Goal: Information Seeking & Learning: Learn about a topic

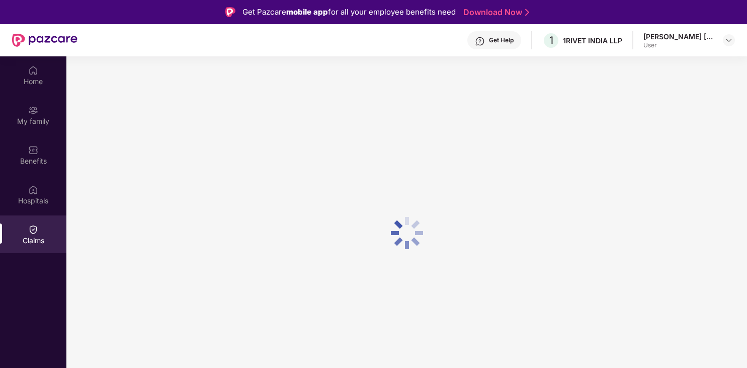
scroll to position [56, 0]
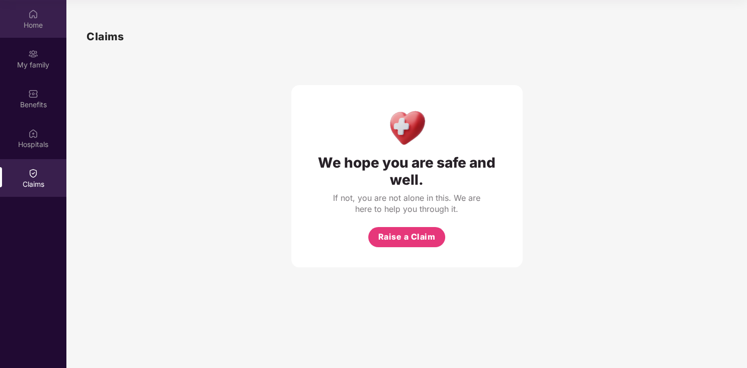
click at [35, 19] on img at bounding box center [33, 14] width 10 height 10
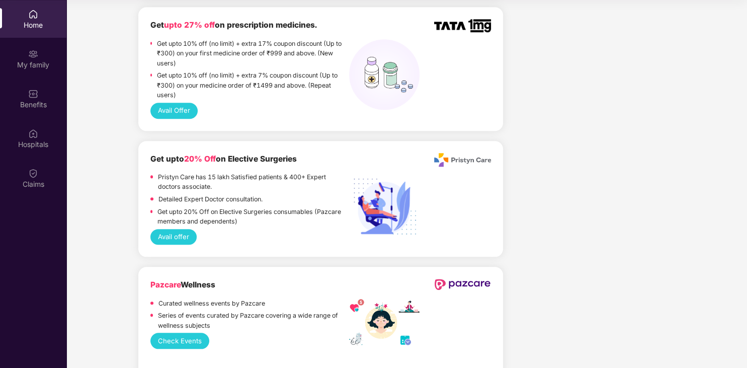
scroll to position [1116, 0]
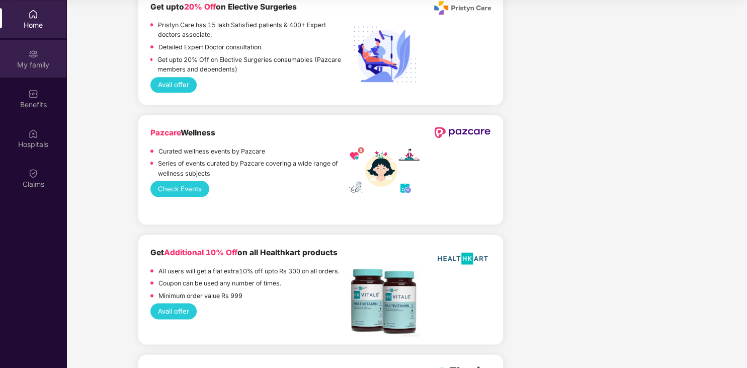
click at [38, 61] on div "My family" at bounding box center [33, 65] width 66 height 10
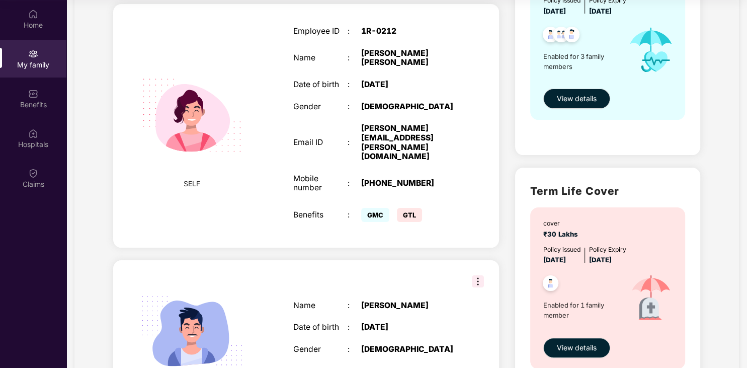
scroll to position [0, 0]
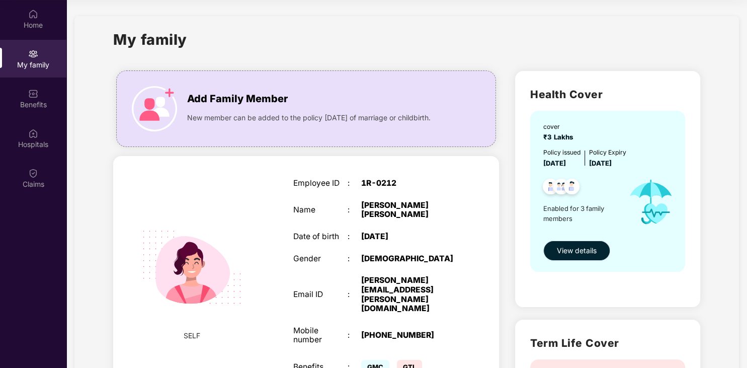
click at [565, 256] on span "View details" at bounding box center [577, 250] width 40 height 11
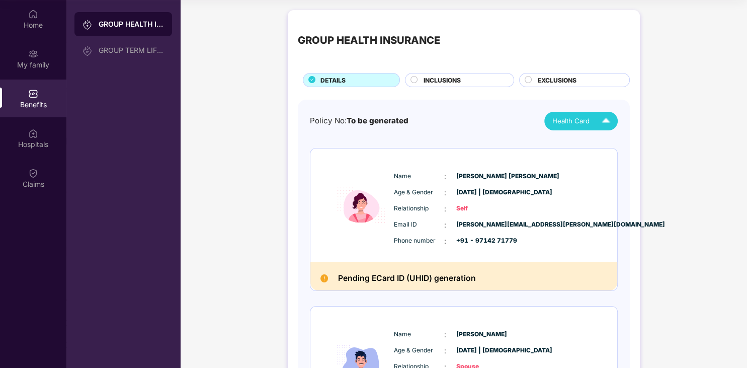
click at [572, 122] on span "Health Card" at bounding box center [571, 121] width 37 height 11
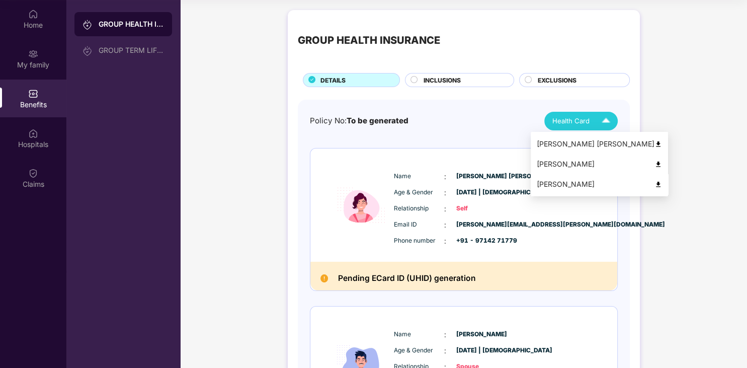
click at [571, 183] on div "[PERSON_NAME]" at bounding box center [599, 184] width 125 height 11
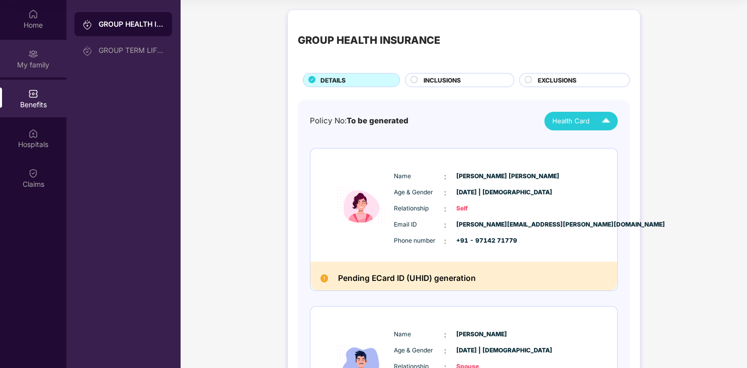
click at [23, 46] on div "My family" at bounding box center [33, 59] width 66 height 38
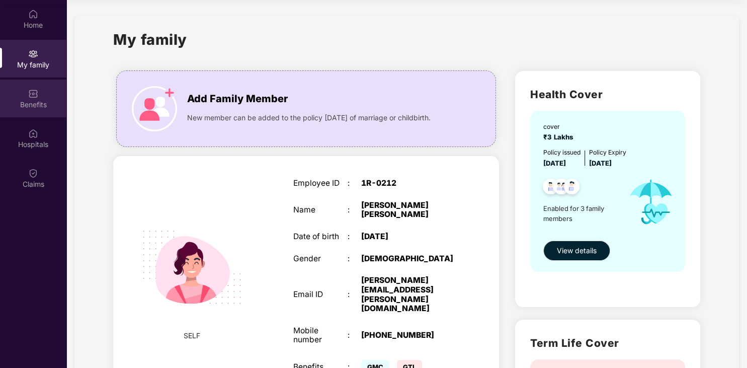
click at [47, 105] on div "Benefits" at bounding box center [33, 105] width 66 height 10
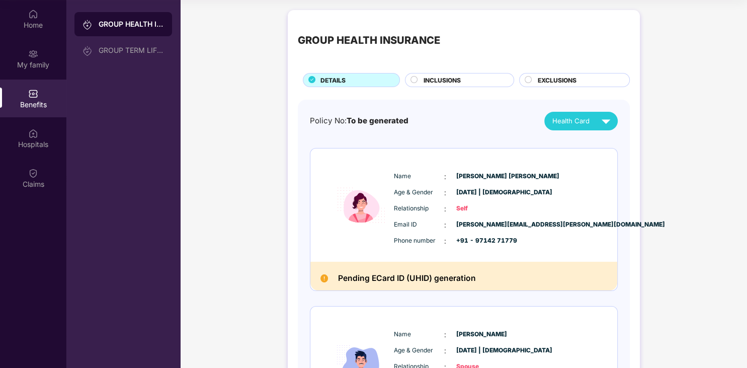
click at [451, 84] on span "INCLUSIONS" at bounding box center [442, 81] width 37 height 10
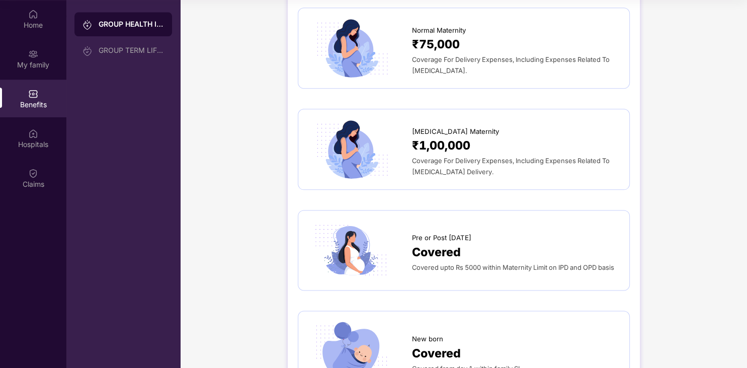
scroll to position [1218, 0]
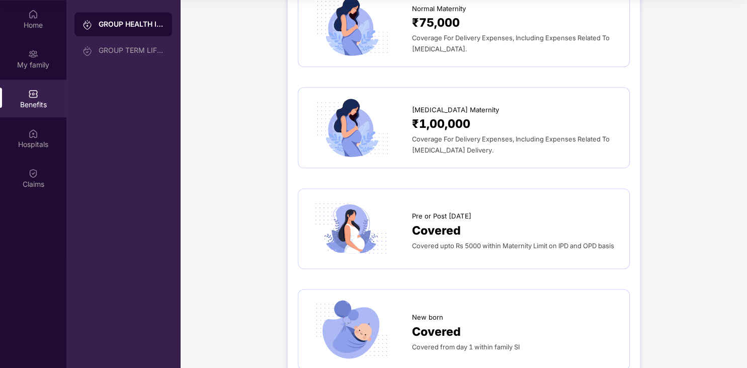
click at [462, 115] on span "₹1,00,000" at bounding box center [441, 124] width 58 height 18
click at [462, 105] on span "[MEDICAL_DATA] Maternity" at bounding box center [455, 110] width 87 height 11
click at [364, 120] on img at bounding box center [352, 128] width 86 height 60
click at [431, 115] on span "₹1,00,000" at bounding box center [441, 124] width 58 height 18
click at [346, 106] on img at bounding box center [352, 128] width 86 height 60
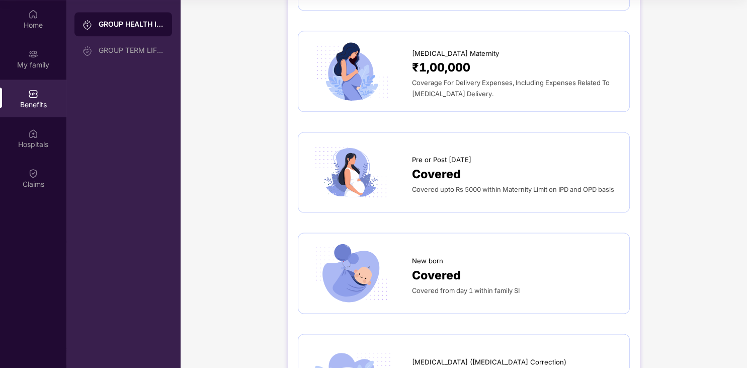
scroll to position [1244, 0]
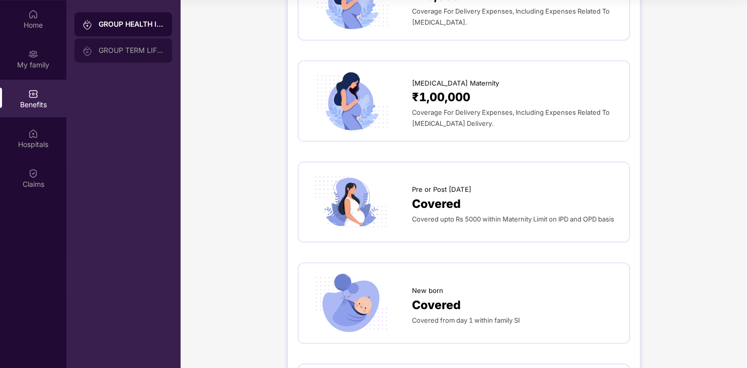
click at [125, 51] on div "GROUP TERM LIFE INSURANCE" at bounding box center [131, 50] width 65 height 8
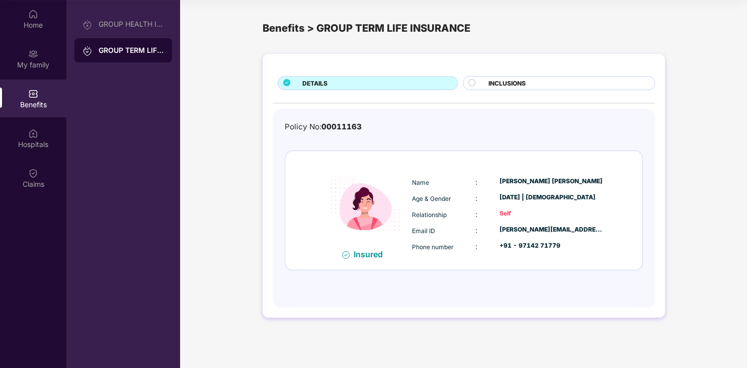
click at [516, 82] on span "INCLUSIONS" at bounding box center [507, 84] width 37 height 10
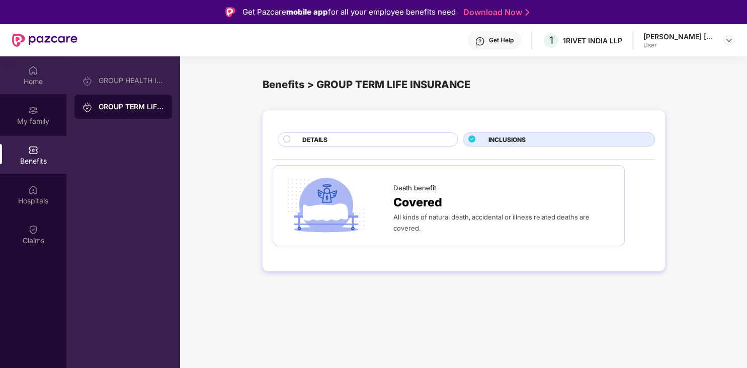
click at [33, 69] on img at bounding box center [33, 70] width 10 height 10
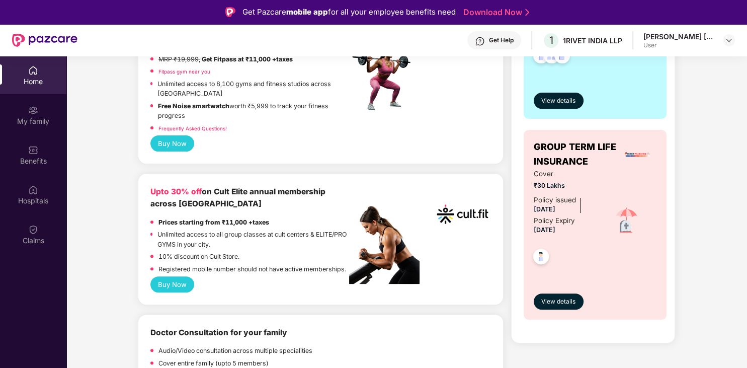
scroll to position [355, 0]
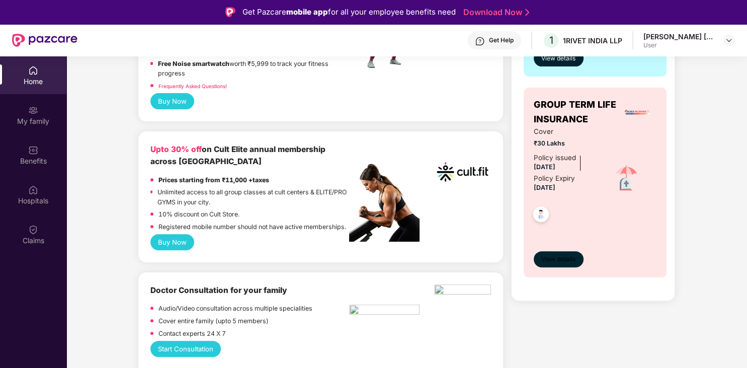
click at [567, 264] on button "View details" at bounding box center [558, 259] width 49 height 16
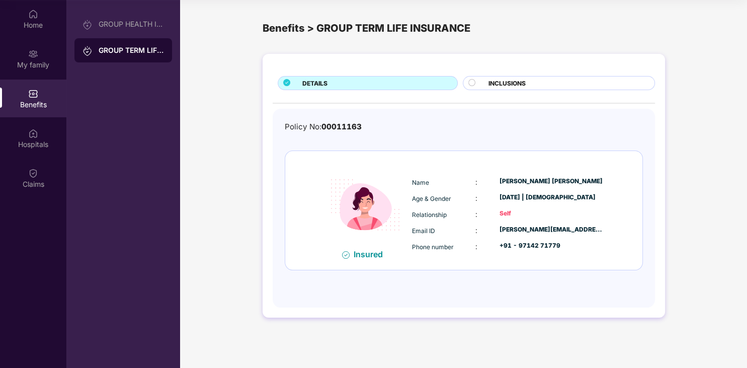
scroll to position [0, 0]
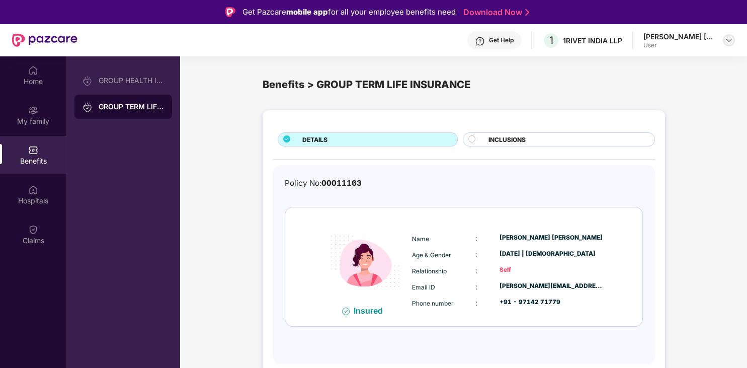
click at [731, 37] on img at bounding box center [729, 40] width 8 height 8
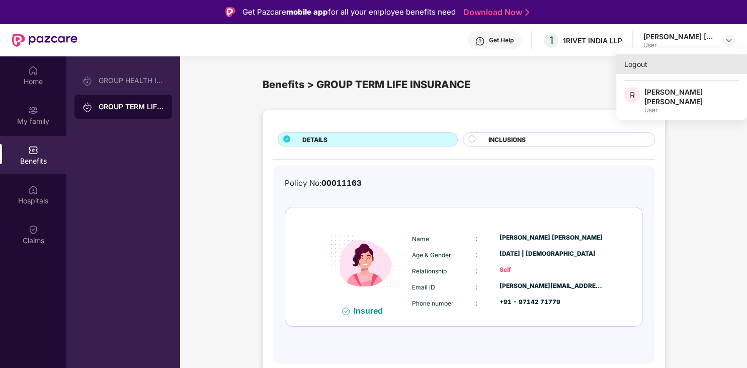
click at [665, 69] on div "Logout" at bounding box center [682, 64] width 131 height 20
